Goal: Task Accomplishment & Management: Complete application form

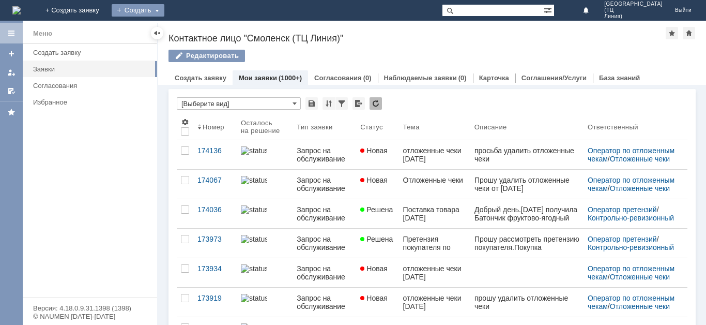
click at [164, 10] on div "Создать" at bounding box center [138, 10] width 53 height 12
click at [164, 9] on div "Создать" at bounding box center [138, 10] width 53 height 12
click at [164, 10] on div "Создать" at bounding box center [138, 10] width 53 height 12
click at [192, 28] on link "Заявка" at bounding box center [153, 31] width 79 height 12
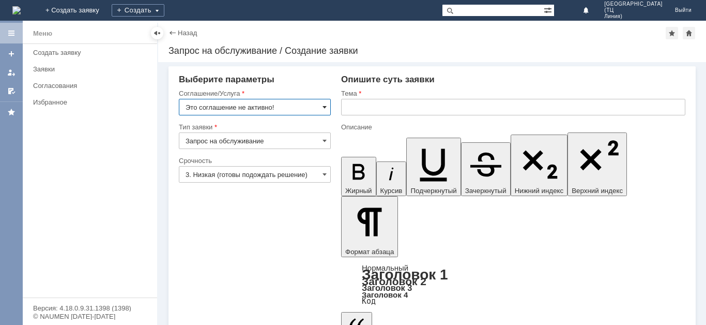
click at [324, 105] on span at bounding box center [325, 107] width 4 height 8
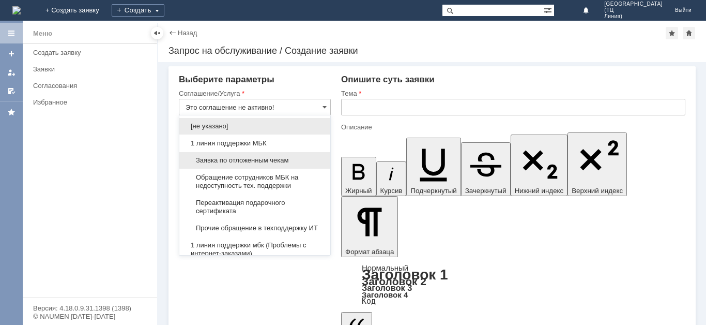
click at [264, 157] on span "Заявка по отложенным чекам" at bounding box center [255, 160] width 139 height 8
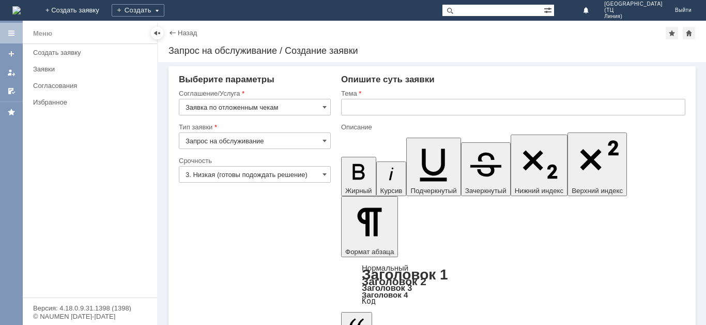
type input "Заявка по отложенным чекам"
click at [326, 173] on span at bounding box center [325, 174] width 4 height 8
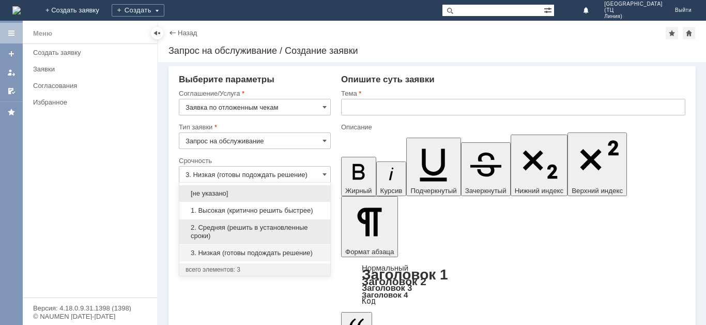
click at [264, 223] on span "2. Средняя (решить в установленные сроки)" at bounding box center [255, 231] width 139 height 17
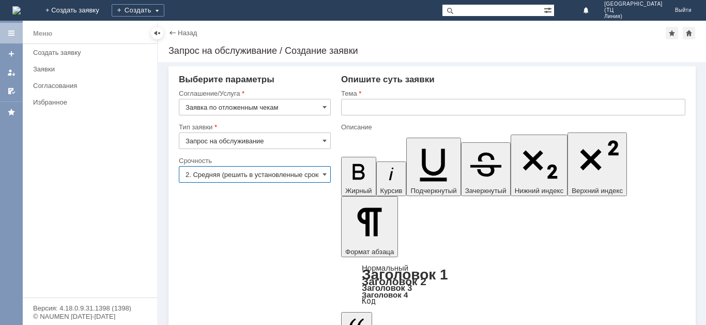
type input "2. Средняя (решить в установленные сроки)"
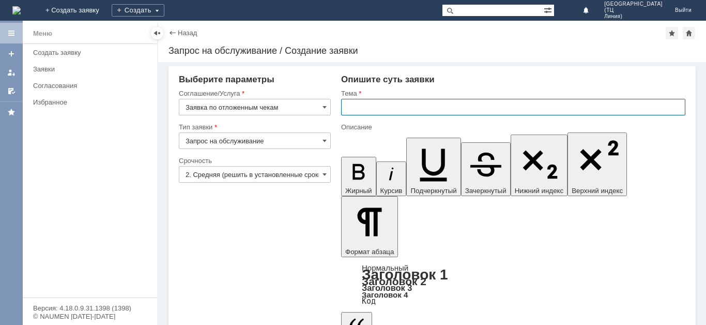
click at [361, 102] on input "text" at bounding box center [513, 107] width 344 height 17
type input "j"
type input "отложенные чеки [DATE]"
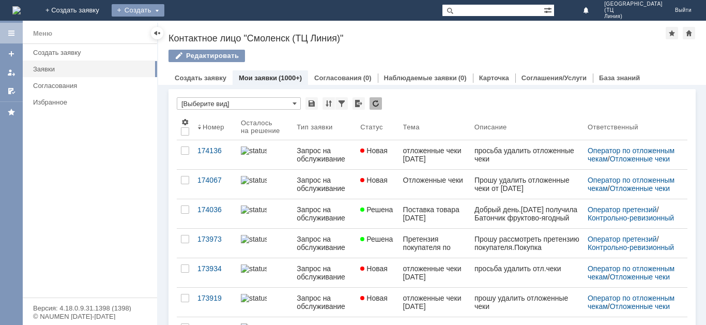
click at [164, 10] on div "Создать" at bounding box center [138, 10] width 53 height 12
click at [192, 31] on link "Заявка" at bounding box center [153, 31] width 79 height 12
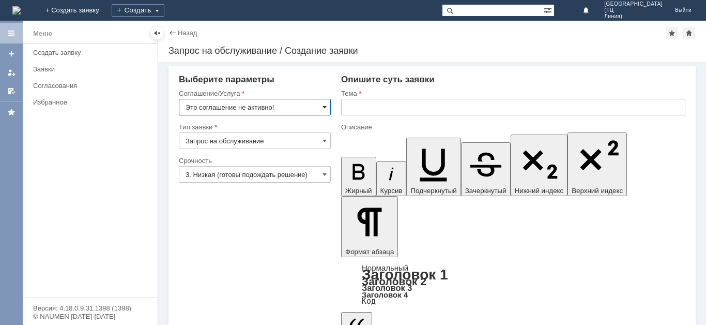
click at [325, 109] on span at bounding box center [325, 107] width 4 height 8
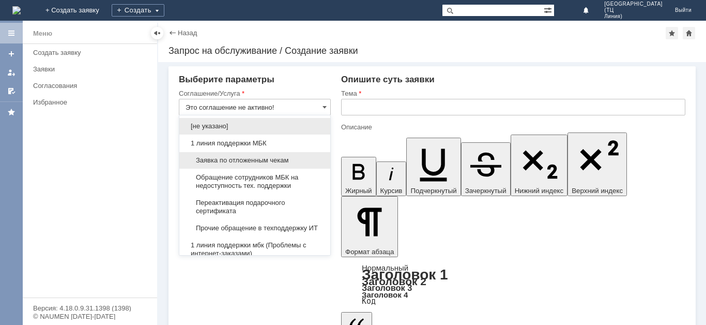
click at [244, 160] on span "Заявка по отложенным чекам" at bounding box center [255, 160] width 139 height 8
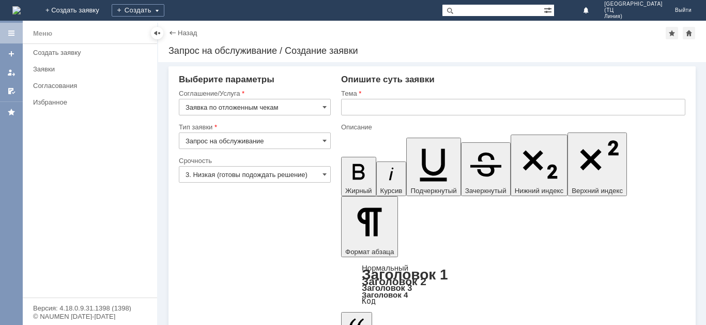
type input "Заявка по отложенным чекам"
click at [321, 172] on input "3. Низкая (готовы подождать решение)" at bounding box center [255, 174] width 152 height 17
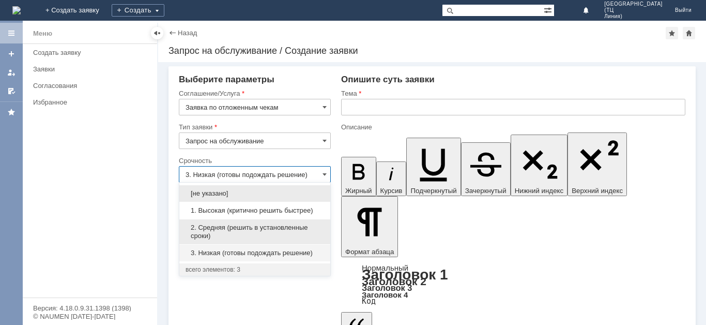
click at [249, 224] on span "2. Средняя (решить в установленные сроки)" at bounding box center [255, 231] width 139 height 17
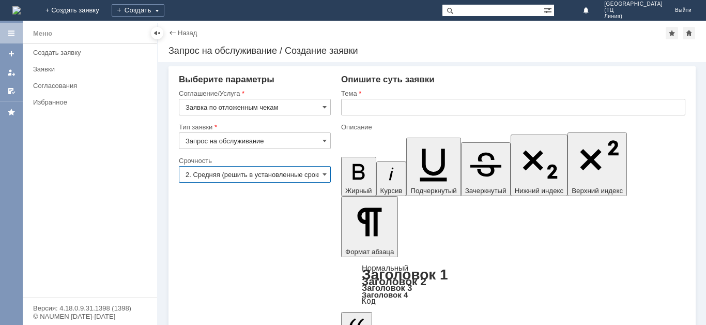
type input "2. Средняя (решить в установленные сроки)"
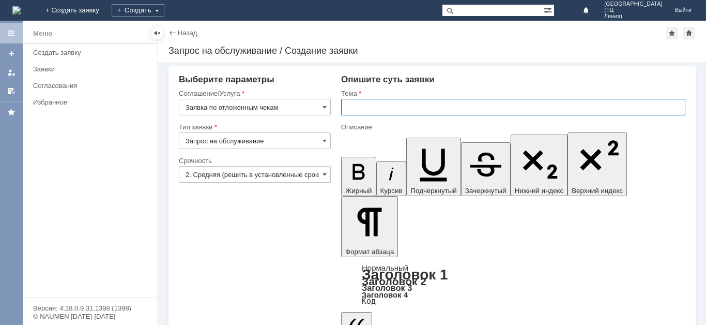
click at [366, 107] on input "text" at bounding box center [513, 107] width 344 height 17
click at [353, 105] on input "text" at bounding box center [513, 107] width 344 height 17
type input "отложенные чеки [DATE]"
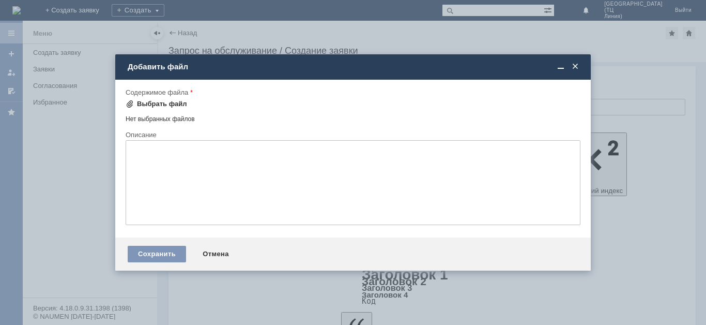
click at [167, 103] on div "Выбрать файл" at bounding box center [162, 104] width 50 height 8
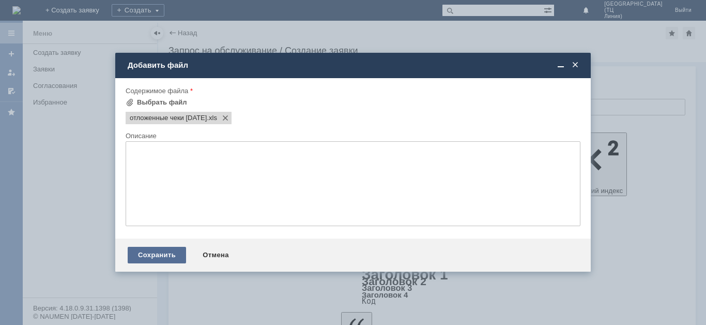
click at [163, 253] on div "Сохранить" at bounding box center [157, 255] width 58 height 17
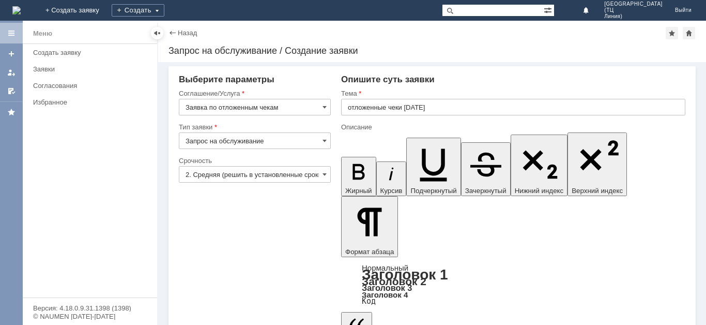
scroll to position [16, 0]
